Goal: Navigation & Orientation: Understand site structure

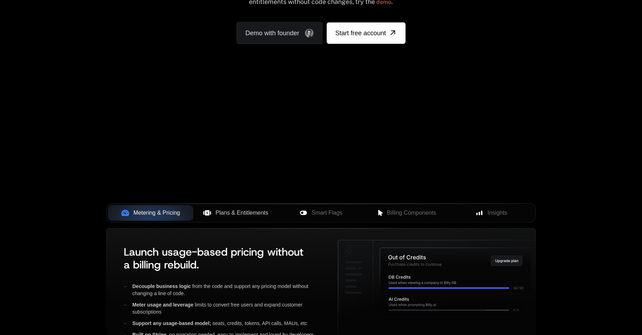
scroll to position [118, 0]
click at [227, 217] on span "Plans & Entitlements" at bounding box center [241, 213] width 53 height 9
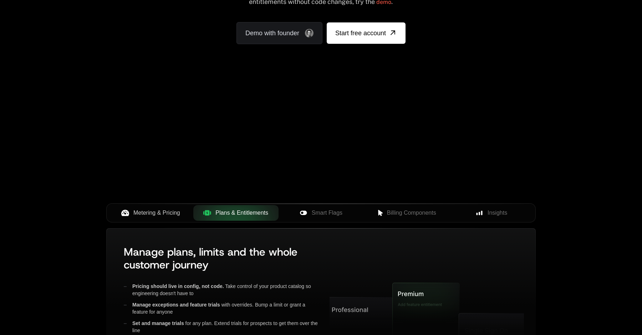
click at [177, 213] on span "Metering & Pricing" at bounding box center [156, 213] width 47 height 9
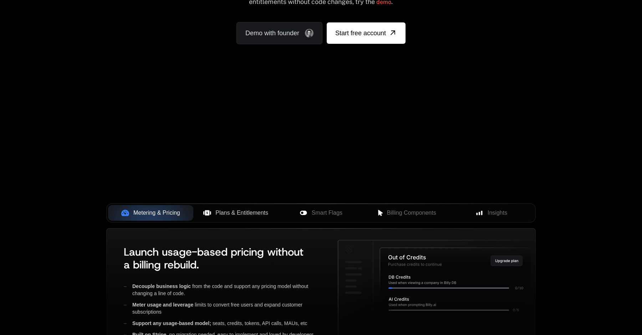
click at [226, 213] on span "Plans & Entitlements" at bounding box center [241, 213] width 53 height 9
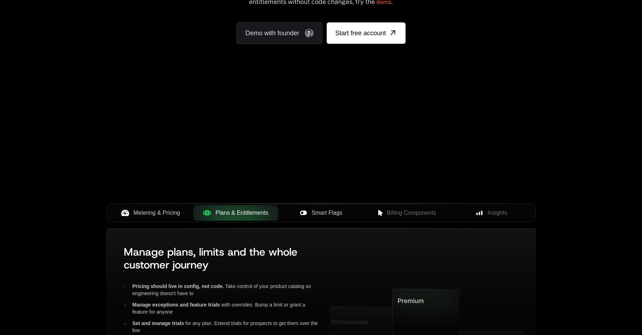
click at [308, 210] on div "Smart Flags" at bounding box center [321, 213] width 74 height 9
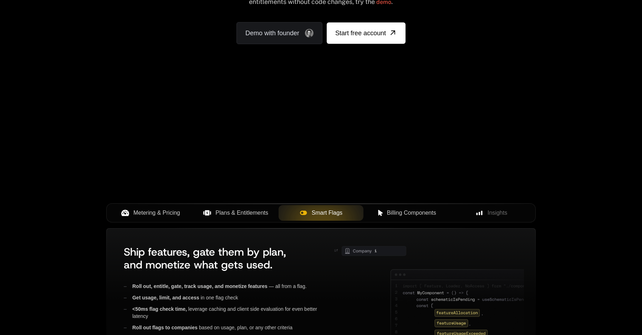
click at [380, 211] on icon at bounding box center [380, 213] width 5 height 6
